Goal: Information Seeking & Learning: Learn about a topic

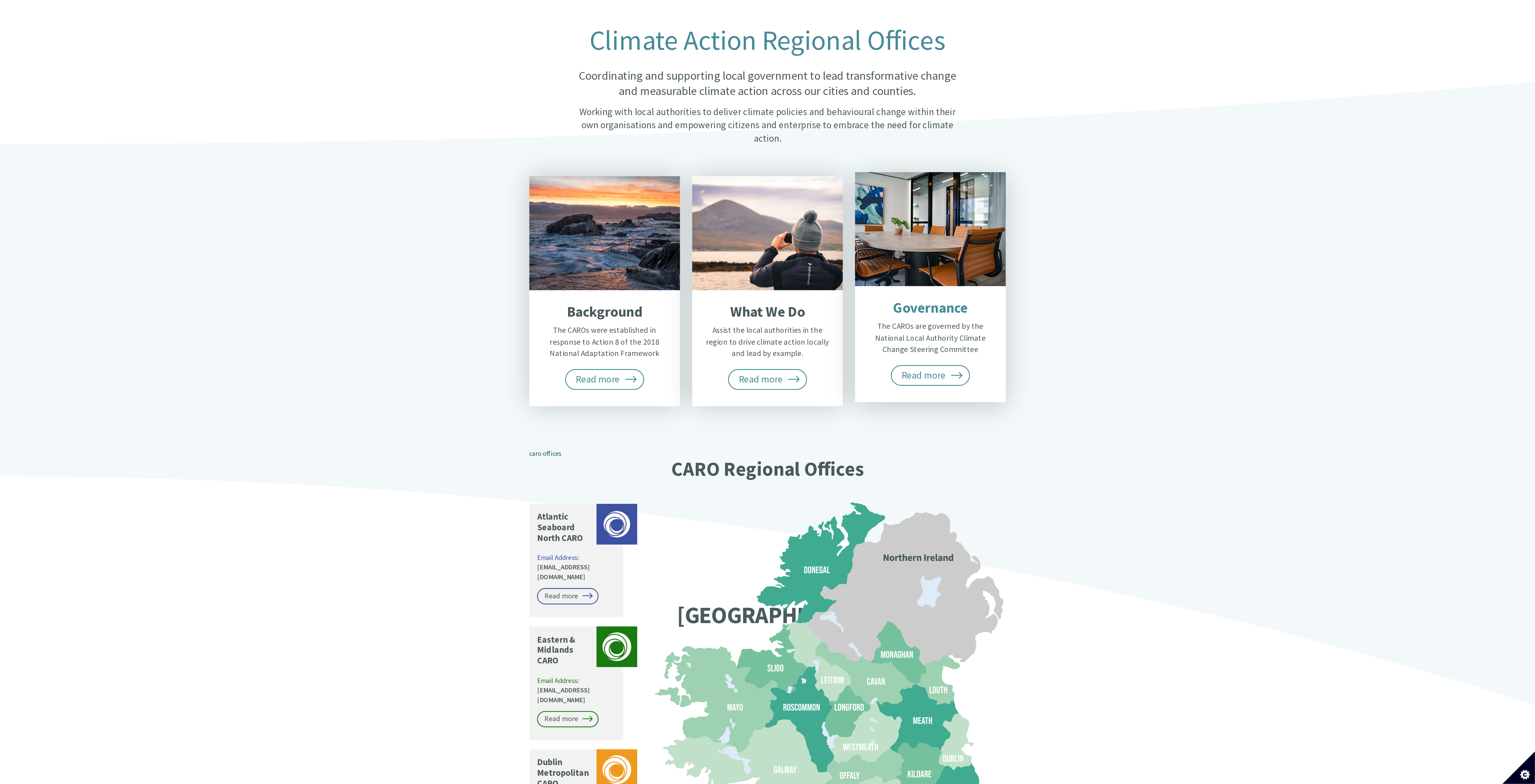
scroll to position [138, 0]
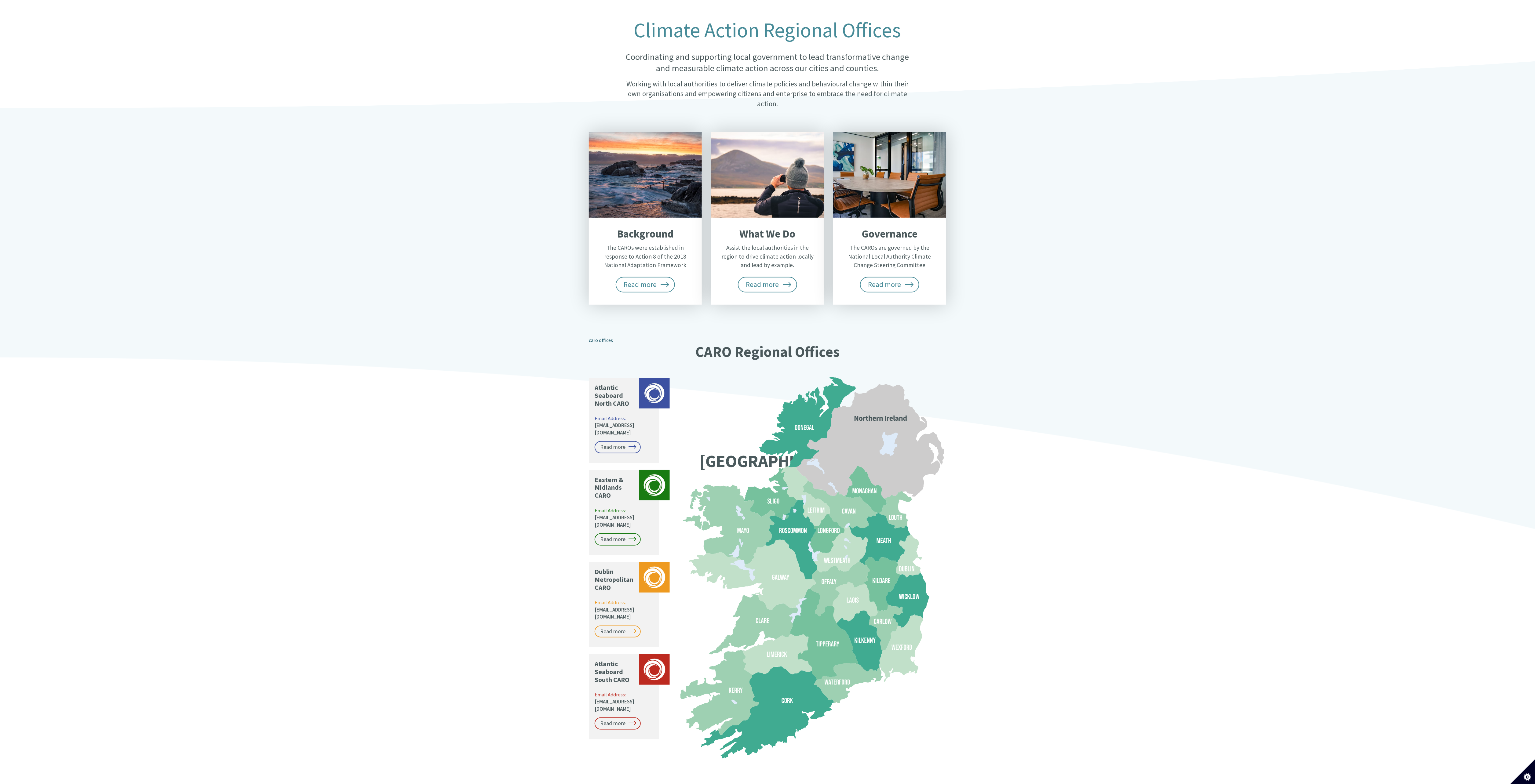
drag, startPoint x: 921, startPoint y: 425, endPoint x: 933, endPoint y: 429, distance: 12.6
click at [576, 294] on icon at bounding box center [870, 441] width 148 height 114
click at [576, 294] on div "Climate Action Regional Offices Coordinating and supporting local government to…" at bounding box center [768, 391] width 1535 height 802
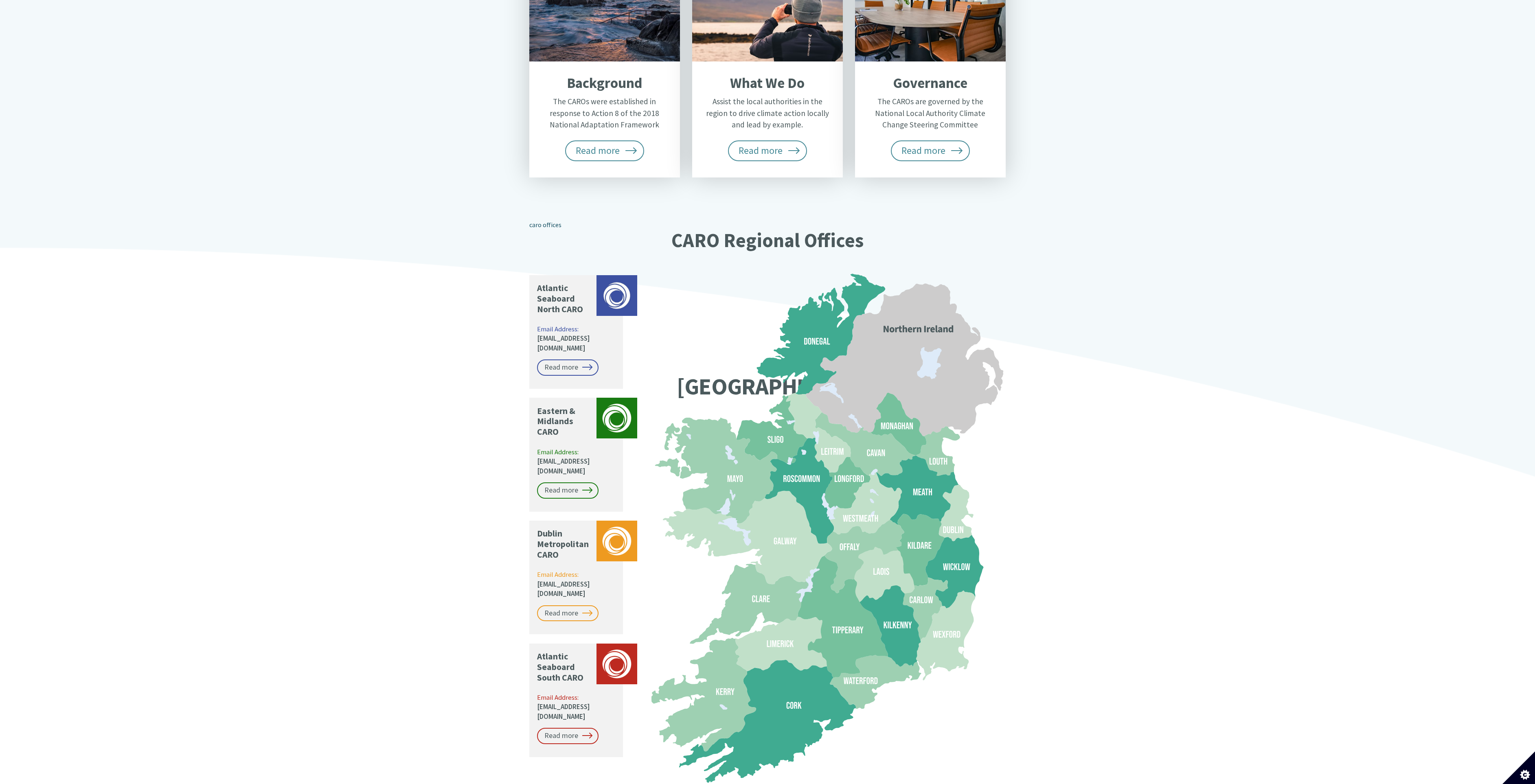
scroll to position [0, 0]
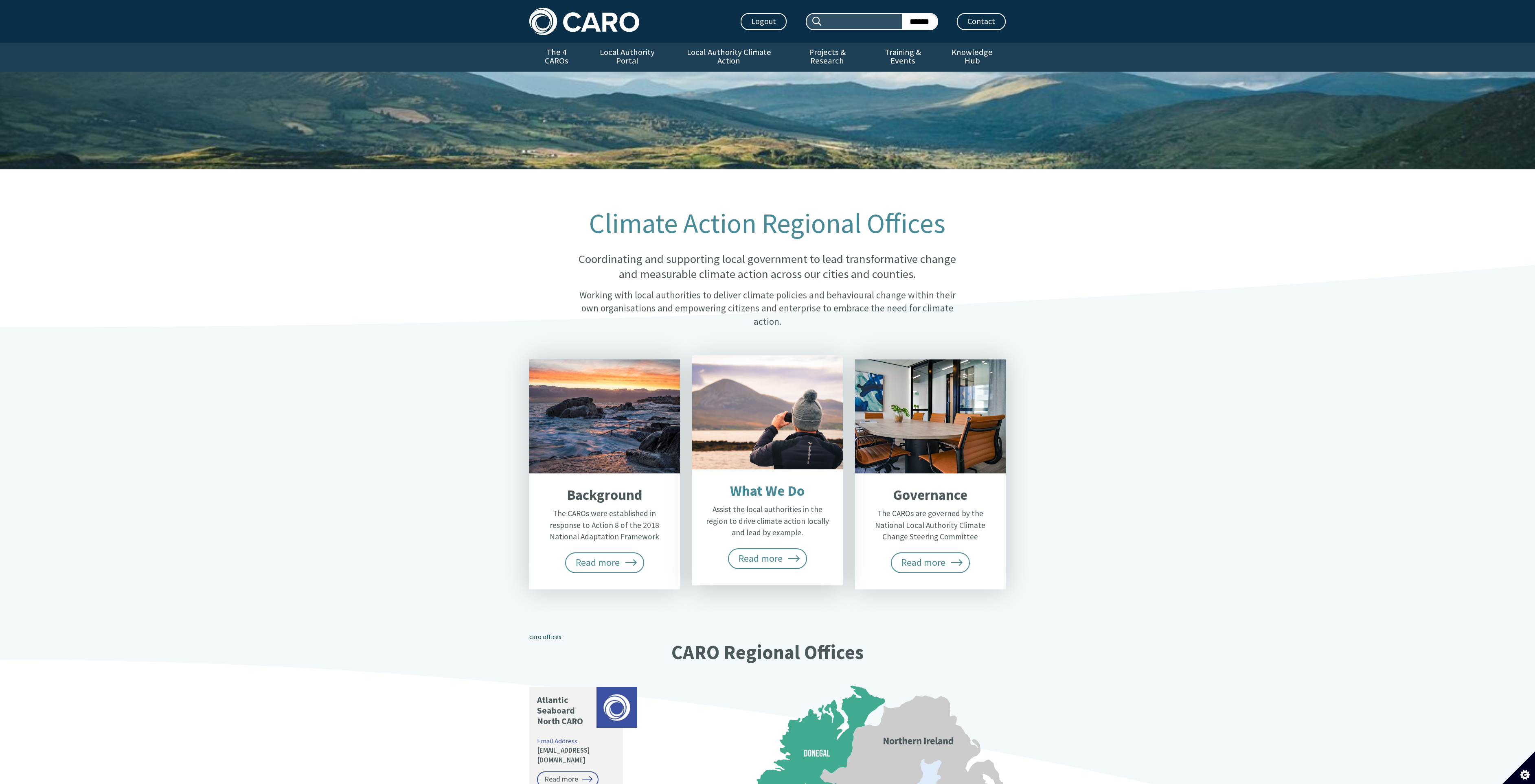
click at [762, 392] on div "Looking through binoculars" at bounding box center [768, 412] width 151 height 114
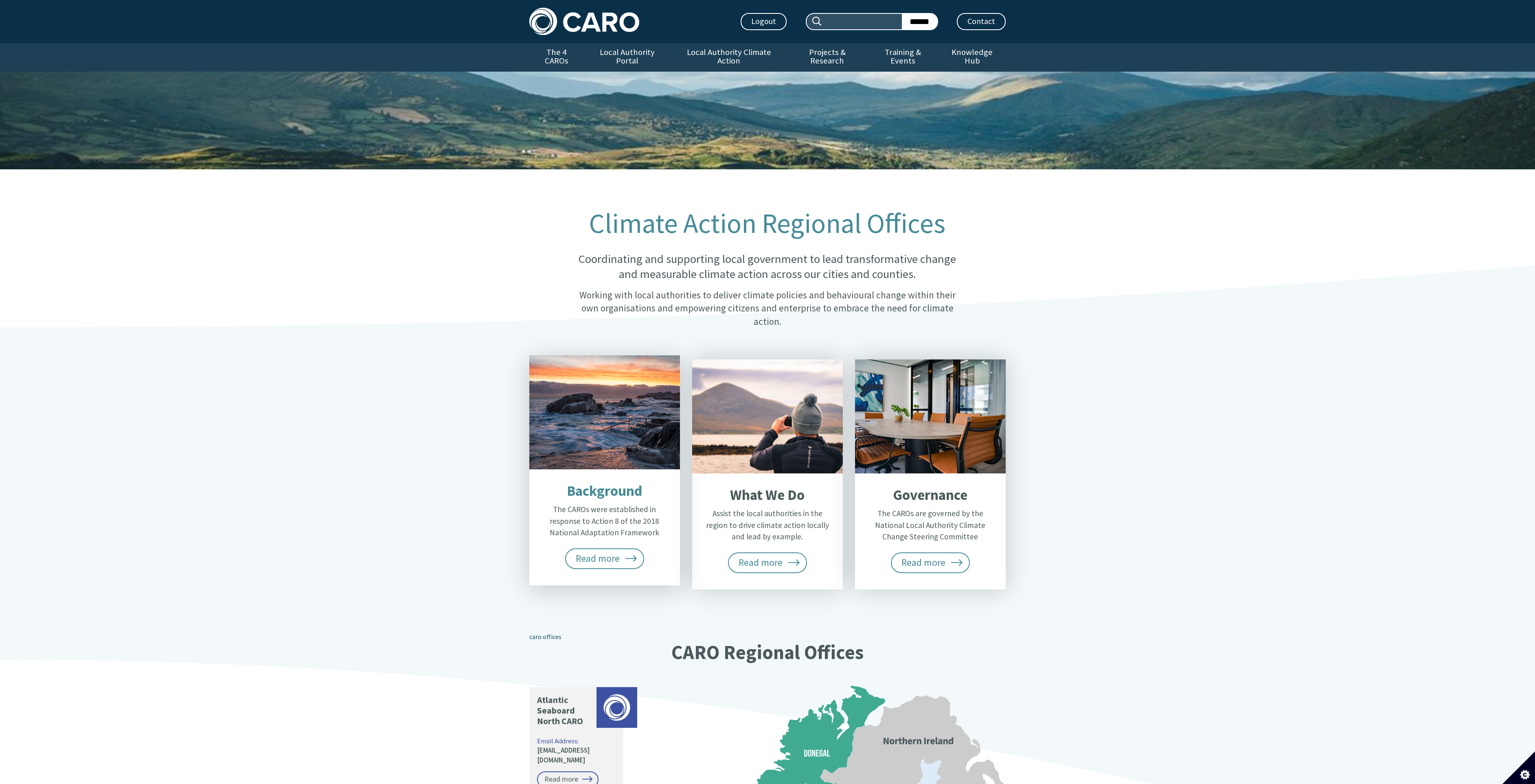
click at [613, 469] on div "Background The CAROs were established in response to Action 8 of the 2018 Natio…" at bounding box center [605, 527] width 151 height 116
